Goal: Navigation & Orientation: Find specific page/section

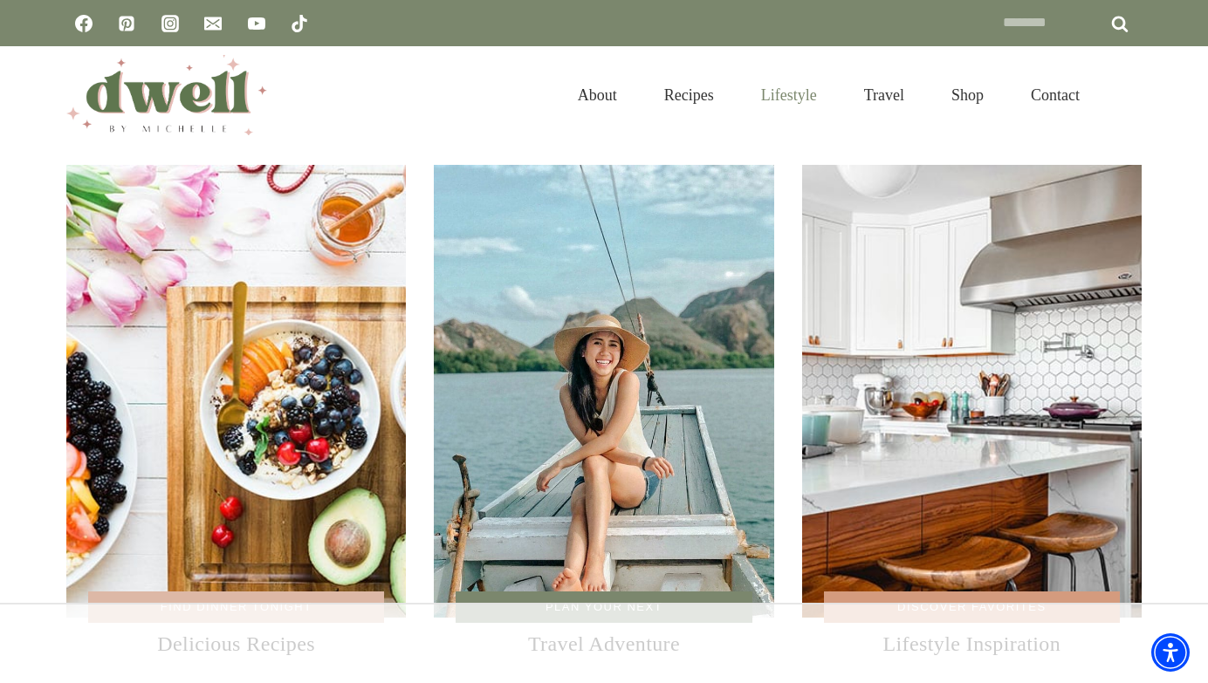
click at [789, 91] on link "Lifestyle" at bounding box center [788, 95] width 103 height 57
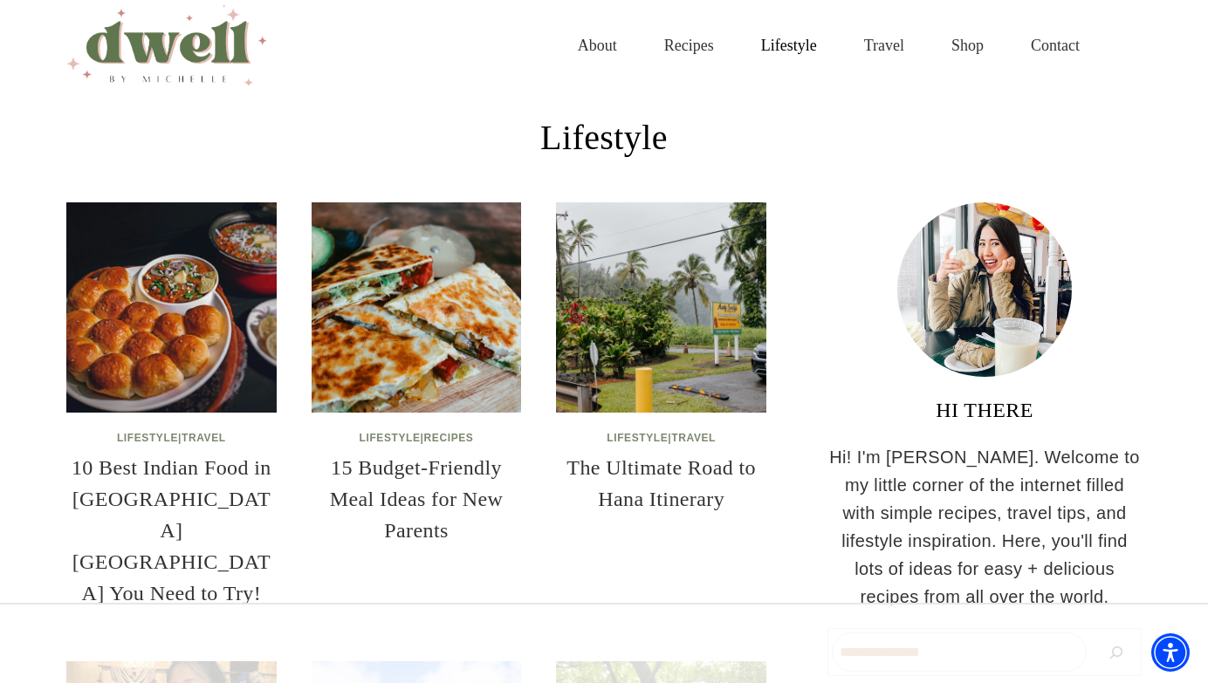
scroll to position [65, 0]
